Goal: Navigation & Orientation: Find specific page/section

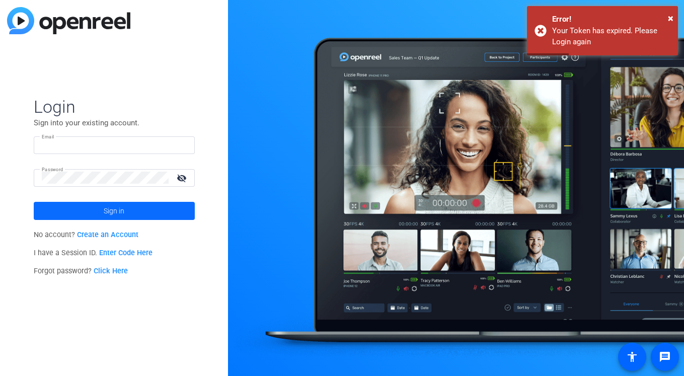
type input "[PERSON_NAME][EMAIL_ADDRESS][PERSON_NAME][DOMAIN_NAME]"
click at [179, 205] on span at bounding box center [114, 211] width 161 height 24
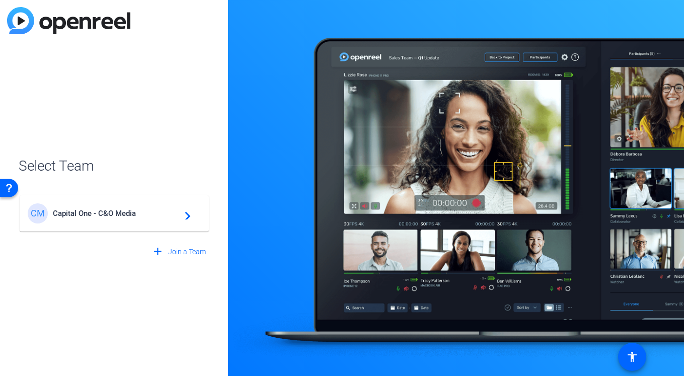
click at [182, 219] on mat-icon "navigate_next" at bounding box center [185, 213] width 12 height 12
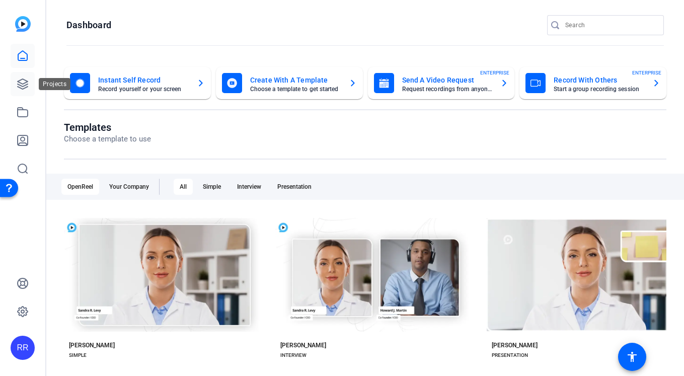
click at [27, 91] on link at bounding box center [23, 84] width 24 height 24
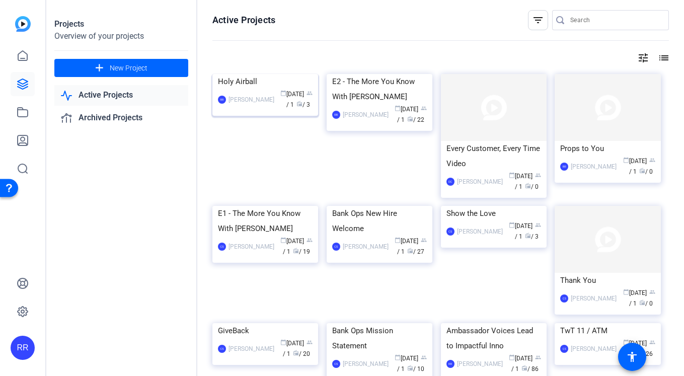
click at [279, 74] on img at bounding box center [265, 74] width 106 height 0
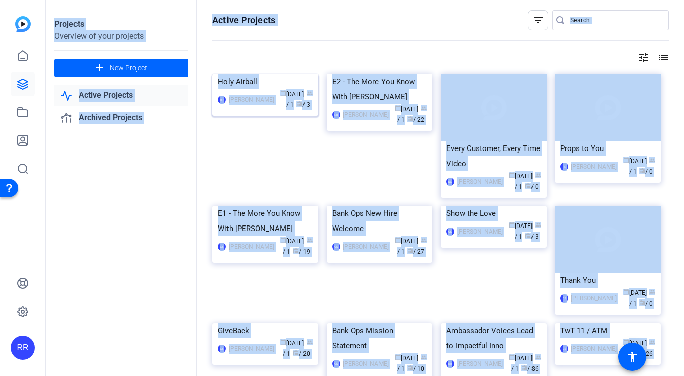
click at [279, 100] on div "Projects Overview of your projects add New Project Active Projects Archived Pro…" at bounding box center [364, 188] width 637 height 376
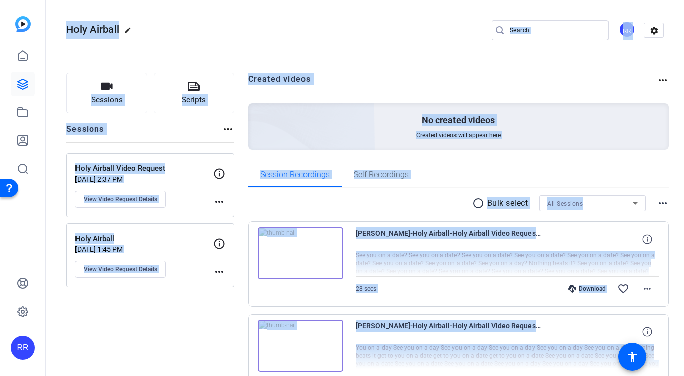
click at [360, 207] on div "radio_button_unchecked Bulk select All Sessions more_horiz" at bounding box center [458, 203] width 421 height 16
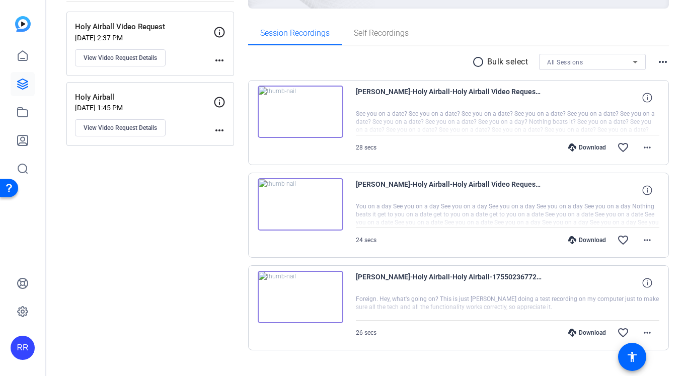
click at [165, 37] on p "[DATE] 2:37 PM" at bounding box center [144, 38] width 138 height 8
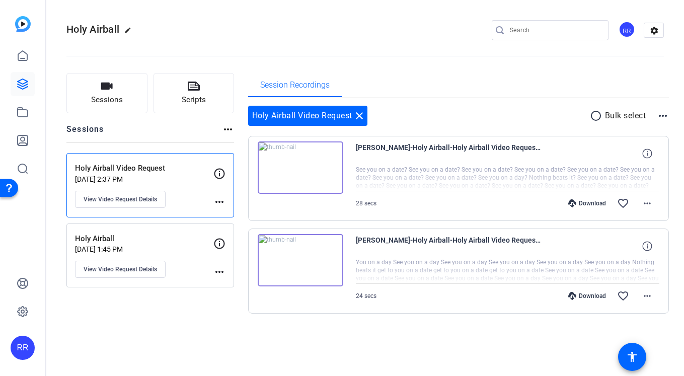
click at [167, 242] on p "Holy Airball" at bounding box center [144, 239] width 138 height 12
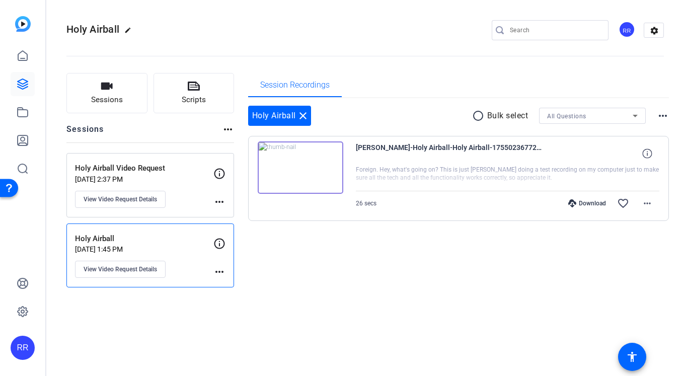
click at [35, 60] on div "RR" at bounding box center [22, 188] width 45 height 376
click at [26, 62] on link at bounding box center [23, 56] width 24 height 24
